Goal: Book appointment/travel/reservation

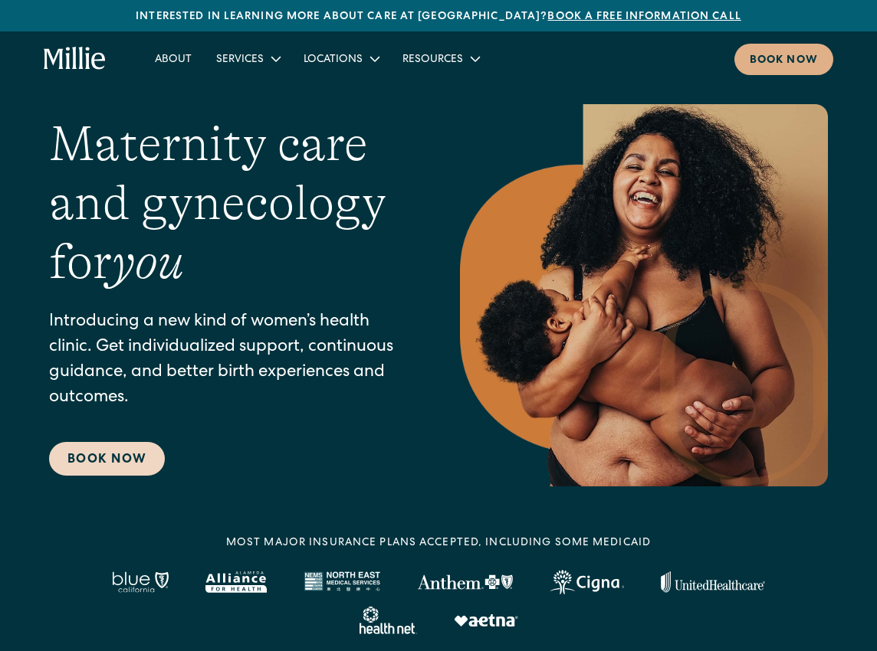
click at [87, 465] on link "Book Now" at bounding box center [107, 459] width 116 height 34
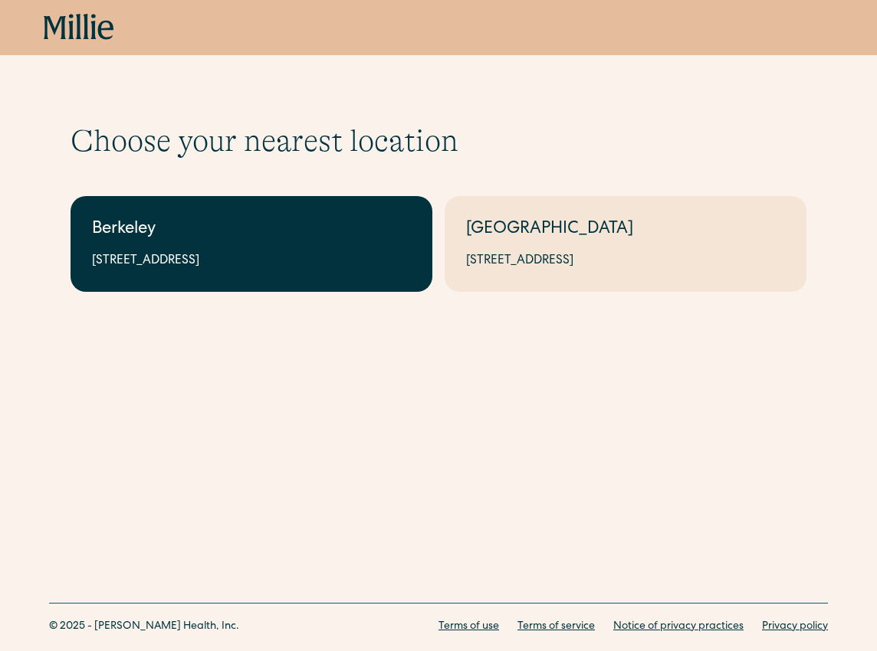
click at [315, 245] on link "Berkeley 2999 Regent St, Suite 524, Berkeley, CA 94705" at bounding box center [252, 244] width 362 height 96
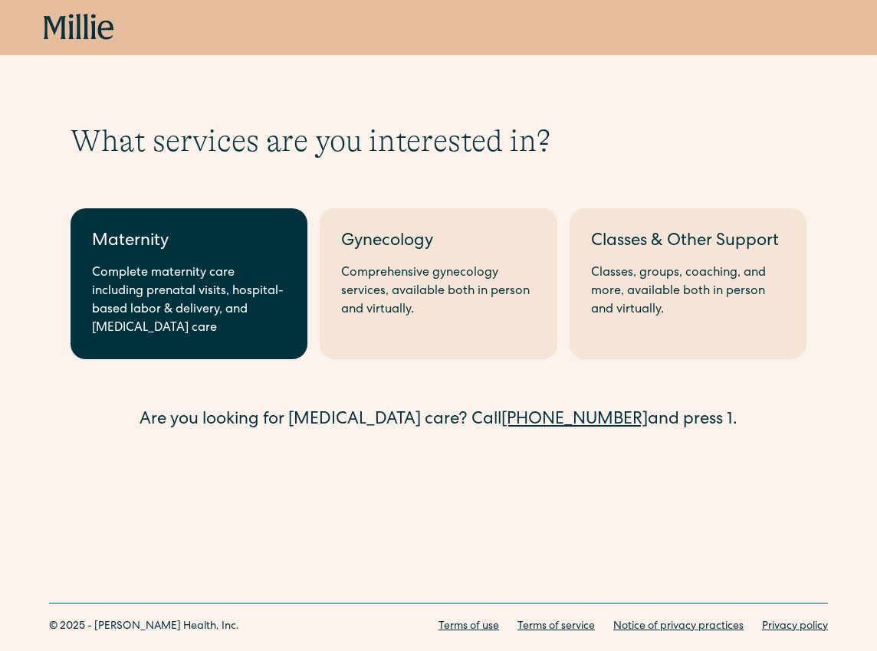
click at [218, 349] on link "Maternity Complete maternity care including prenatal visits, hospital-based lab…" at bounding box center [189, 283] width 237 height 151
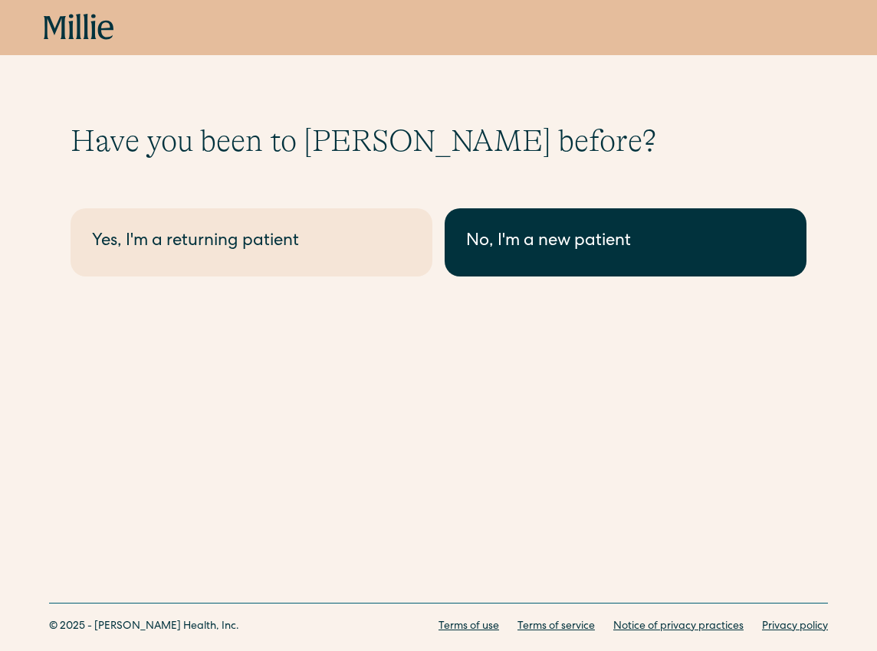
click at [657, 269] on link "No, I'm a new patient" at bounding box center [625, 242] width 362 height 68
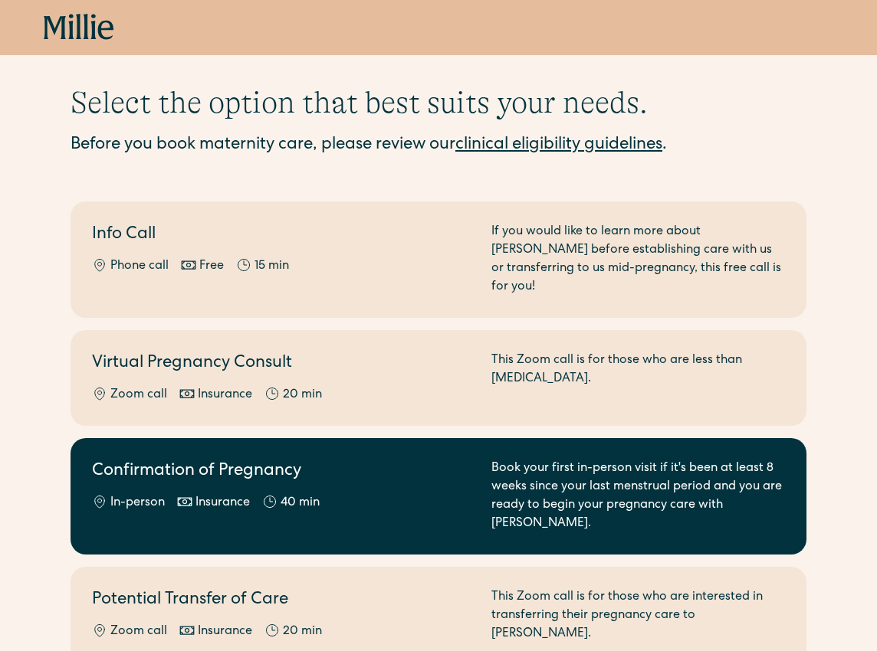
scroll to position [41, 0]
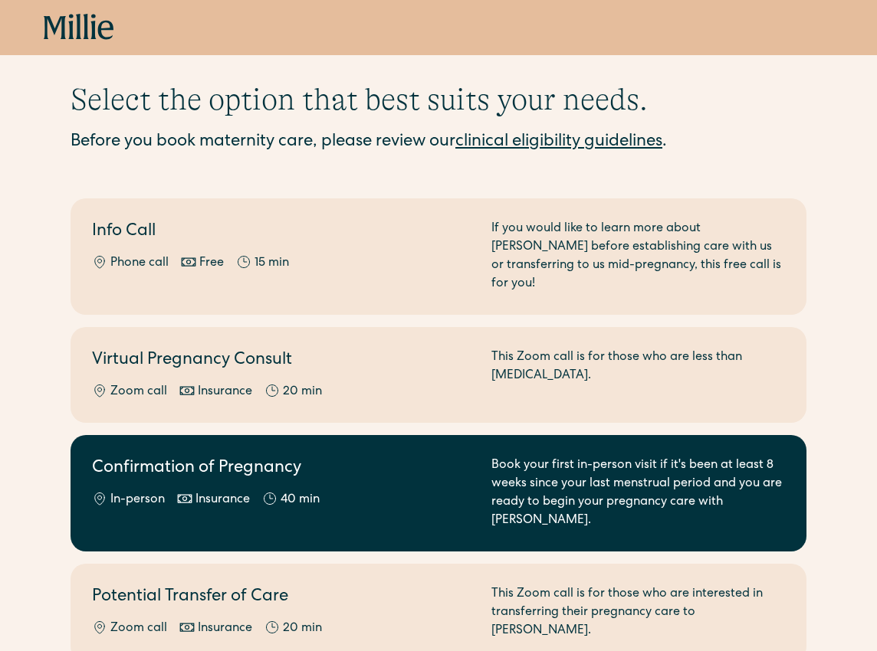
click at [407, 466] on div "Confirmation of Pregnancy In-person Insurance 40 min" at bounding box center [282, 494] width 381 height 74
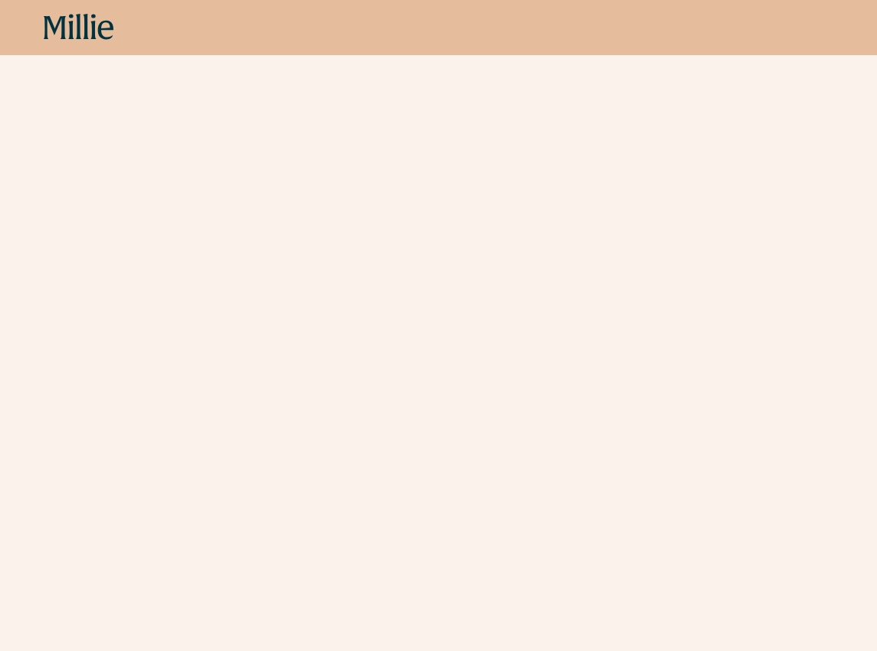
scroll to position [592, 0]
